Goal: Transaction & Acquisition: Register for event/course

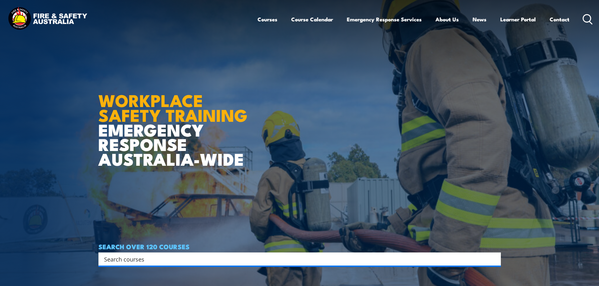
click at [139, 259] on input "Search input" at bounding box center [295, 259] width 383 height 9
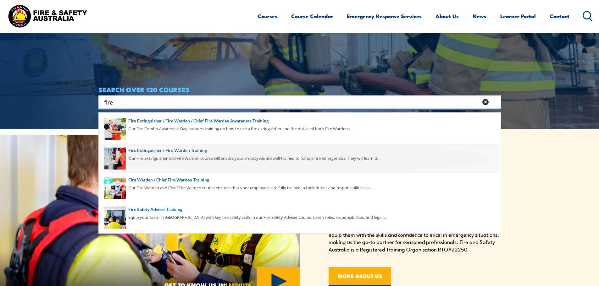
type input "fire"
click at [140, 157] on span at bounding box center [299, 159] width 399 height 30
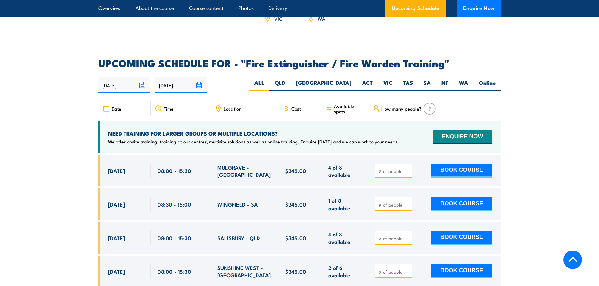
scroll to position [943, 0]
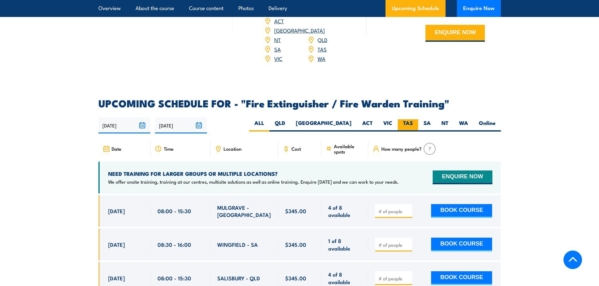
click at [403, 120] on label "TAS" at bounding box center [408, 126] width 20 height 12
click at [413, 120] on input "TAS" at bounding box center [415, 122] width 4 height 4
radio input "true"
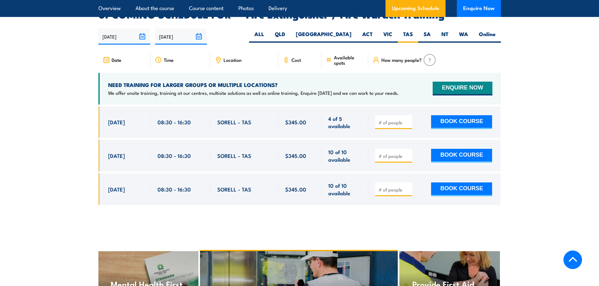
scroll to position [1033, 0]
click at [398, 153] on input "number" at bounding box center [394, 156] width 31 height 6
type input "1"
click at [463, 149] on button "BOOK COURSE" at bounding box center [461, 156] width 61 height 14
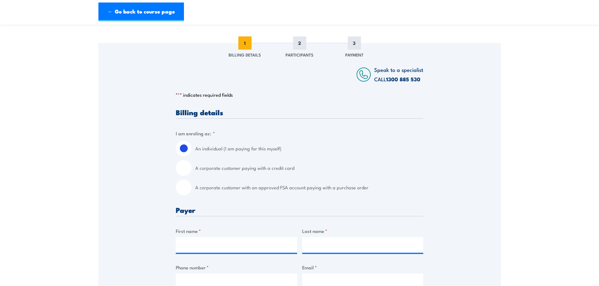
scroll to position [94, 0]
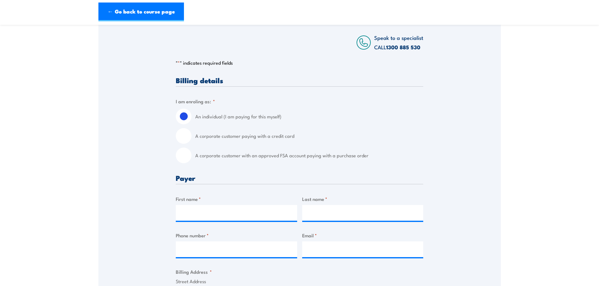
click at [183, 144] on input "A corporate customer paying with a credit card" at bounding box center [184, 136] width 16 height 16
radio input "true"
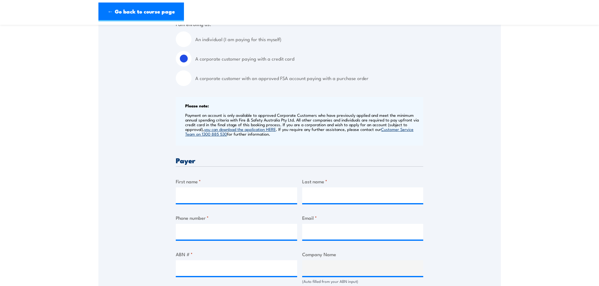
scroll to position [252, 0]
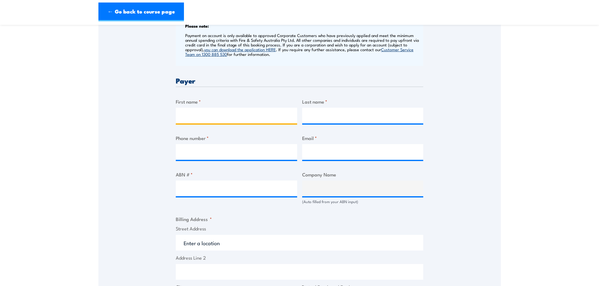
click at [209, 122] on input "First name *" at bounding box center [236, 116] width 121 height 16
type input "[PERSON_NAME]"
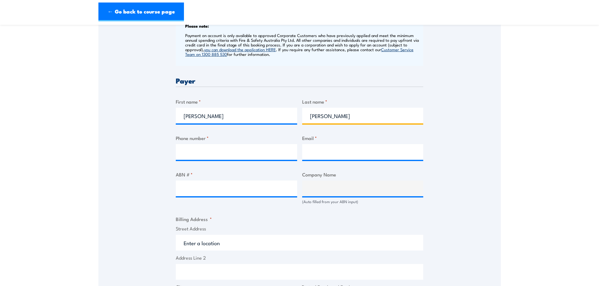
type input "Woods"
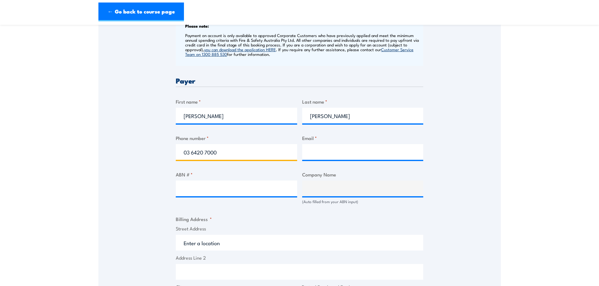
type input "03 6420 7000"
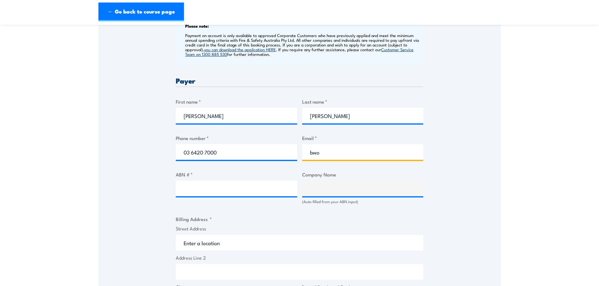
type input "bwoods@fairbrother.com.au"
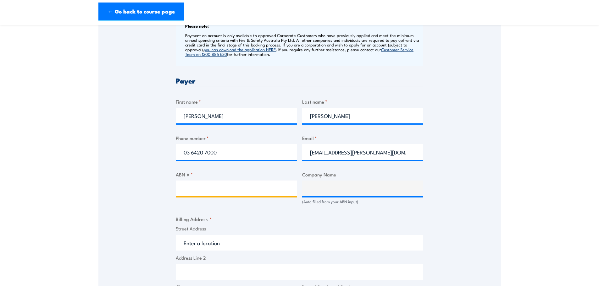
click at [240, 189] on input "ABN # *" at bounding box center [236, 189] width 121 height 16
type input "51009510561"
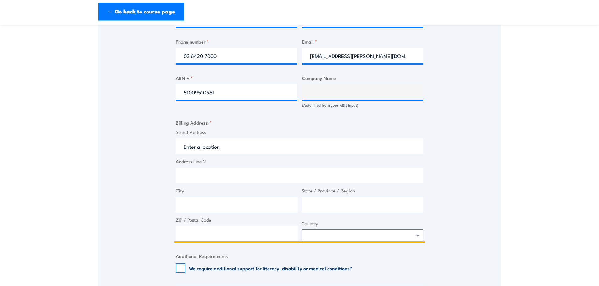
scroll to position [377, 0]
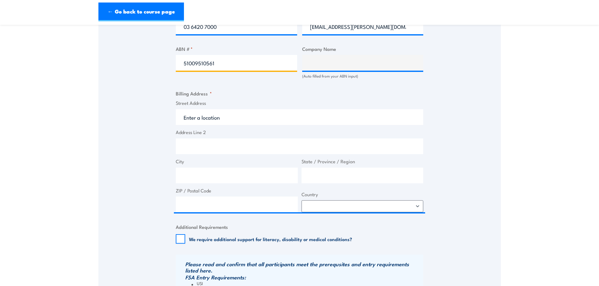
click at [236, 65] on input "51009510561" at bounding box center [236, 63] width 121 height 16
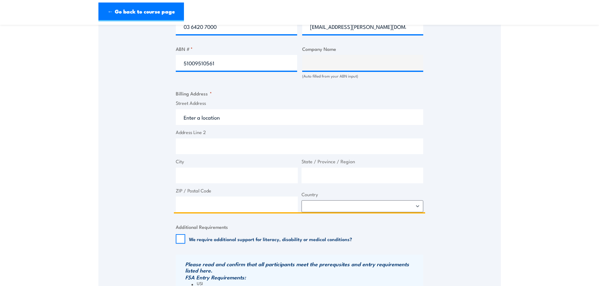
click at [231, 119] on input "Street Address" at bounding box center [299, 117] width 247 height 16
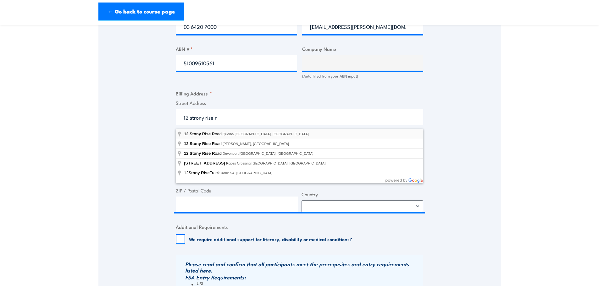
type input "12 Stony Rise Road, Quoiba TAS, Australia"
type input "12 Stony Rise Rd"
type input "Quoiba"
type input "[GEOGRAPHIC_DATA]"
type input "7310"
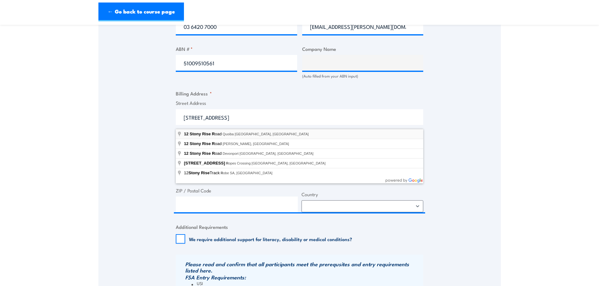
select select "Australia"
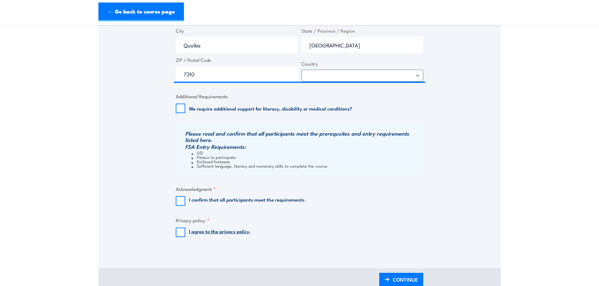
scroll to position [598, 0]
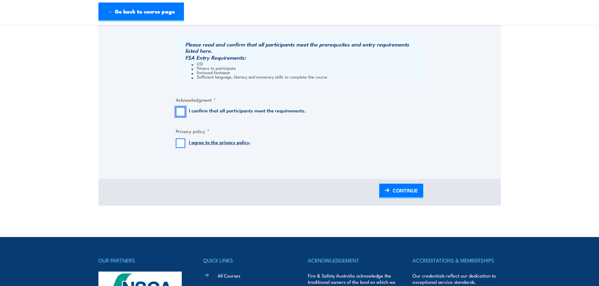
click at [182, 117] on input "I confirm that all participants meet the requirements." at bounding box center [180, 111] width 9 height 9
checkbox input "true"
click at [179, 148] on input "I agree to the privacy policy ." at bounding box center [180, 143] width 9 height 9
checkbox input "true"
click at [390, 192] on link "CONTINUE" at bounding box center [401, 191] width 44 height 15
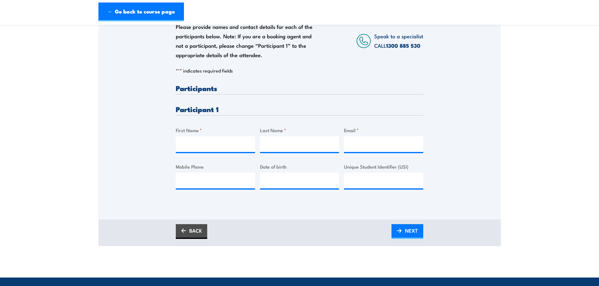
scroll to position [126, 0]
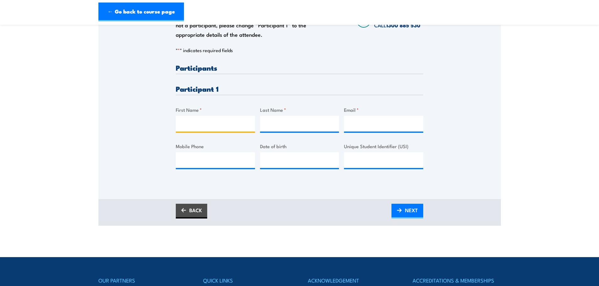
click at [219, 126] on input "First Name *" at bounding box center [215, 124] width 79 height 16
type input "Blair"
type input "A"
type input "Wardlaw"
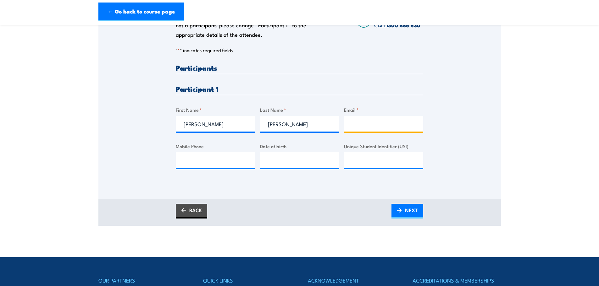
click at [355, 125] on input "Email *" at bounding box center [383, 124] width 79 height 16
paste input "hairy_10@hotmail.com"
type input "hairy_10@hotmail.com"
click at [309, 165] on input "__/__/____" at bounding box center [299, 161] width 79 height 16
type input "02/12/1991"
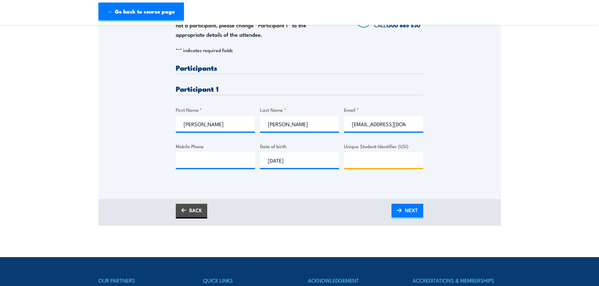
click at [363, 164] on input "Unique Student Identifier (USI)" at bounding box center [383, 161] width 79 height 16
paste input "KL25AFDF9U"
type input "KL25AFDF9U"
click at [244, 164] on input "Mobile Phone" at bounding box center [215, 161] width 79 height 16
paste input "0439979285"
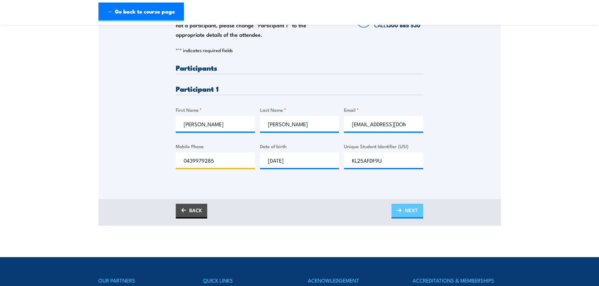
type input "0439979285"
click at [401, 213] on img at bounding box center [399, 210] width 5 height 4
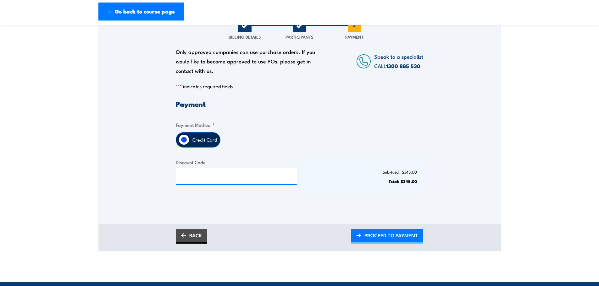
scroll to position [94, 0]
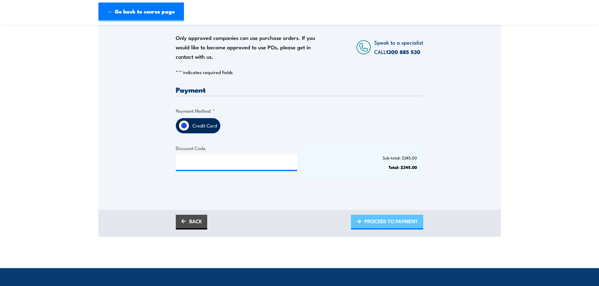
click at [405, 222] on span "PROCEED TO PAYMENT" at bounding box center [390, 221] width 53 height 17
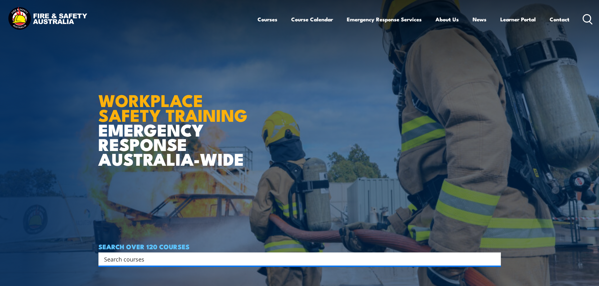
click at [139, 255] on input "Search input" at bounding box center [295, 259] width 383 height 9
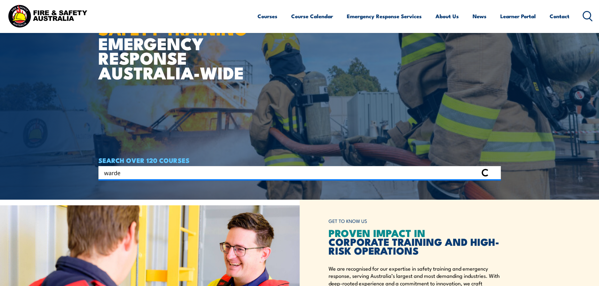
scroll to position [94, 0]
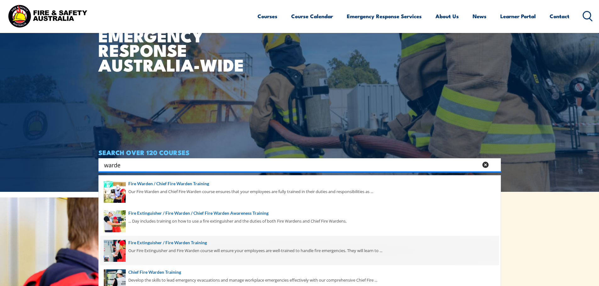
type input "warde"
click at [181, 245] on span at bounding box center [299, 251] width 399 height 30
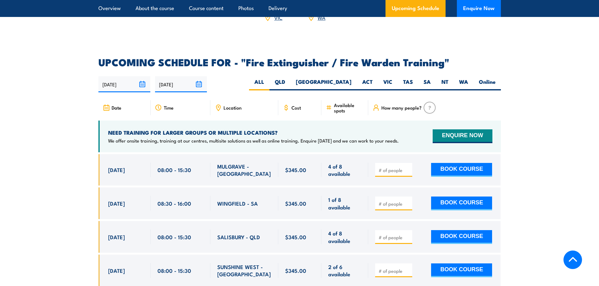
scroll to position [975, 0]
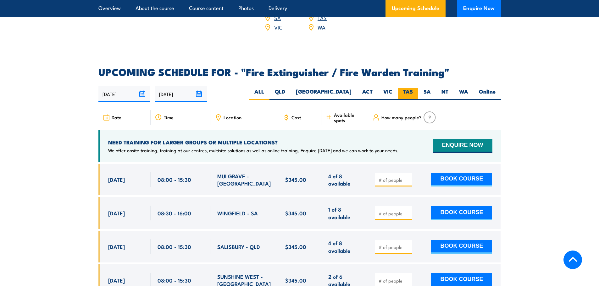
click at [406, 88] on label "TAS" at bounding box center [408, 94] width 20 height 12
click at [413, 88] on input "TAS" at bounding box center [415, 90] width 4 height 4
radio input "true"
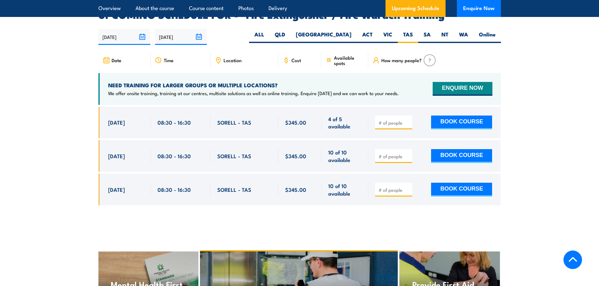
scroll to position [1033, 0]
